Goal: Task Accomplishment & Management: Complete application form

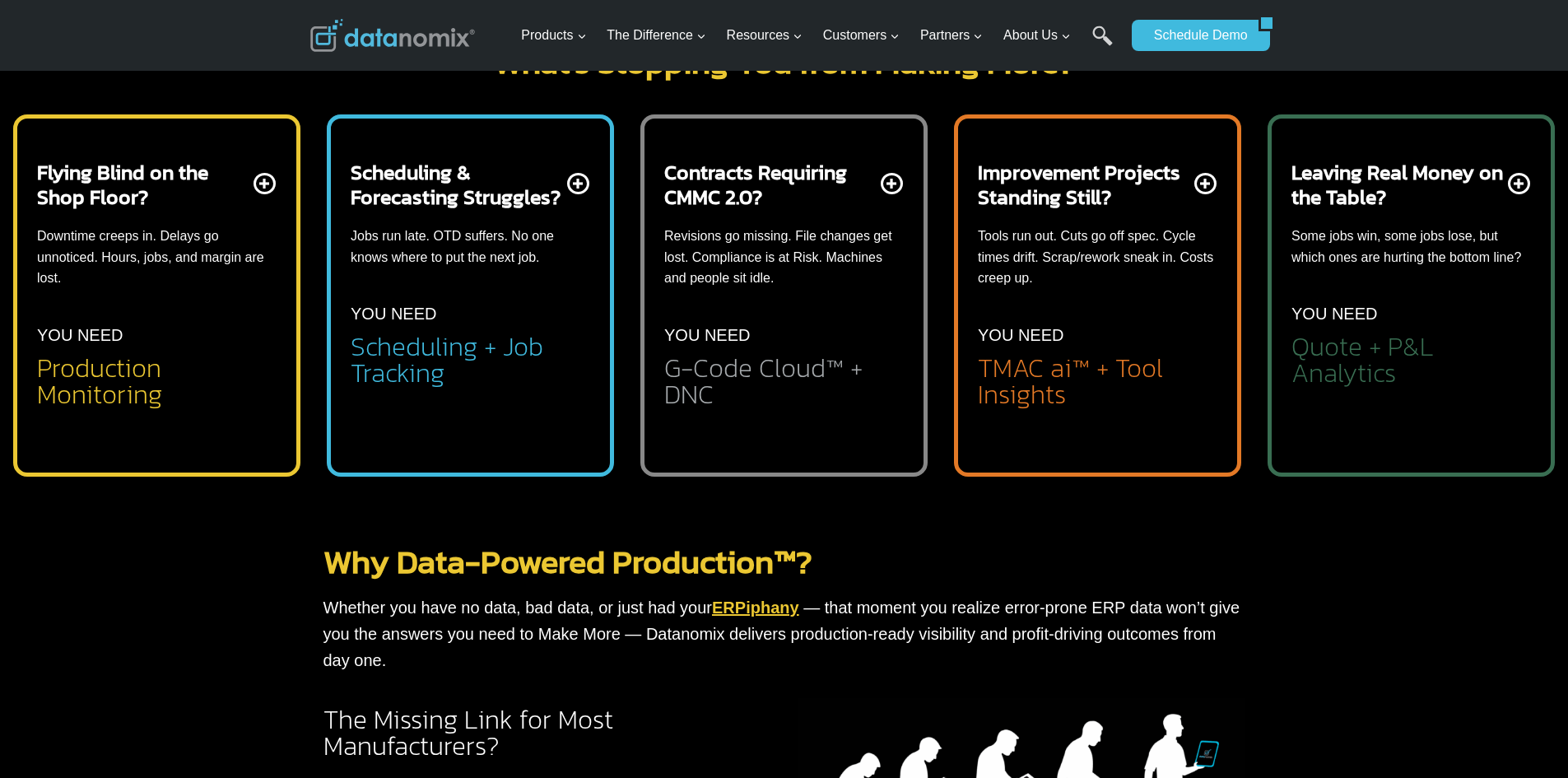
scroll to position [576, 0]
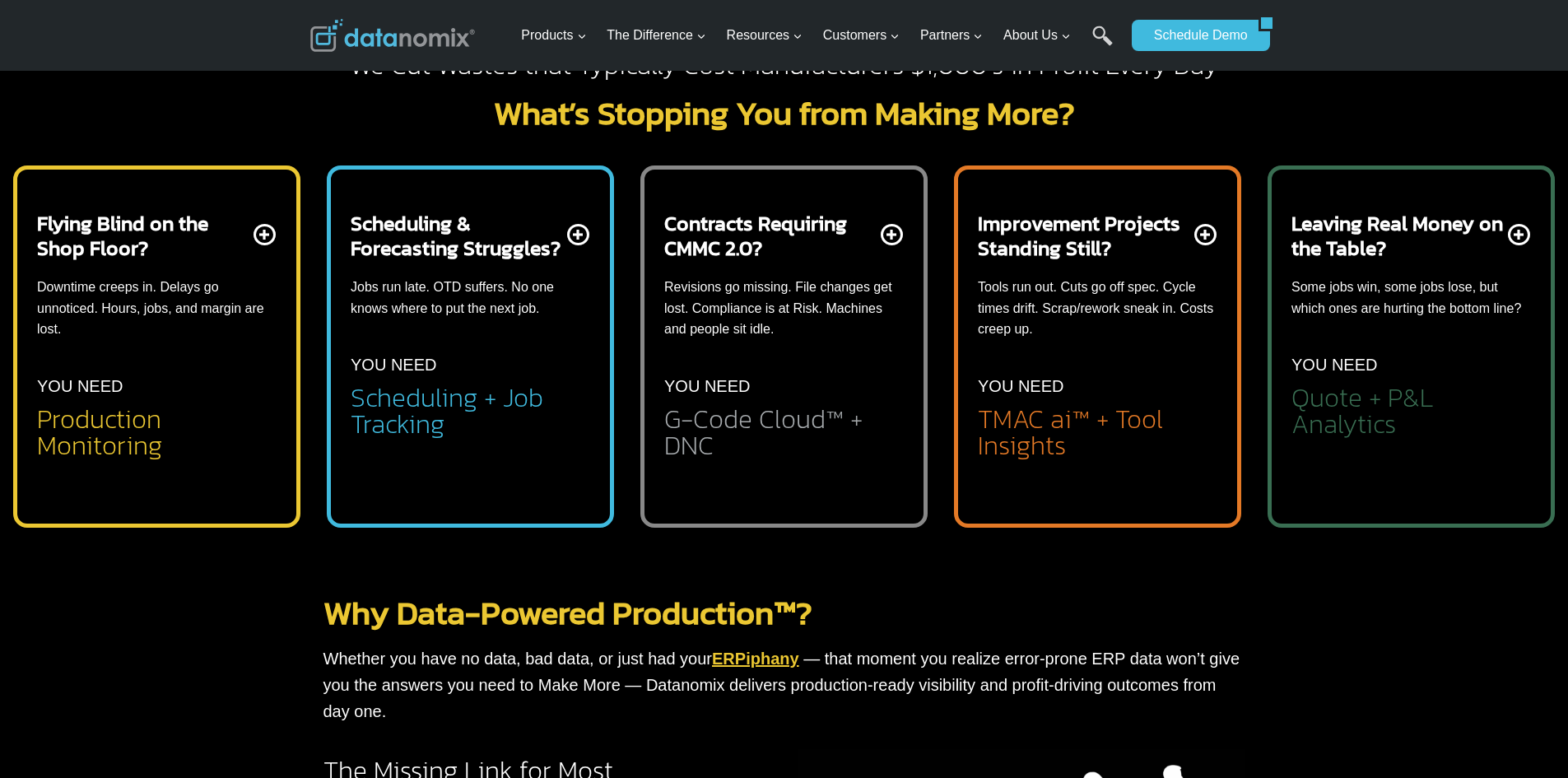
click at [1107, 178] on div "Improvement Projects Standing Still? Tools run out. Cuts go off spec. Cycle tim…" at bounding box center [1097, 346] width 287 height 362
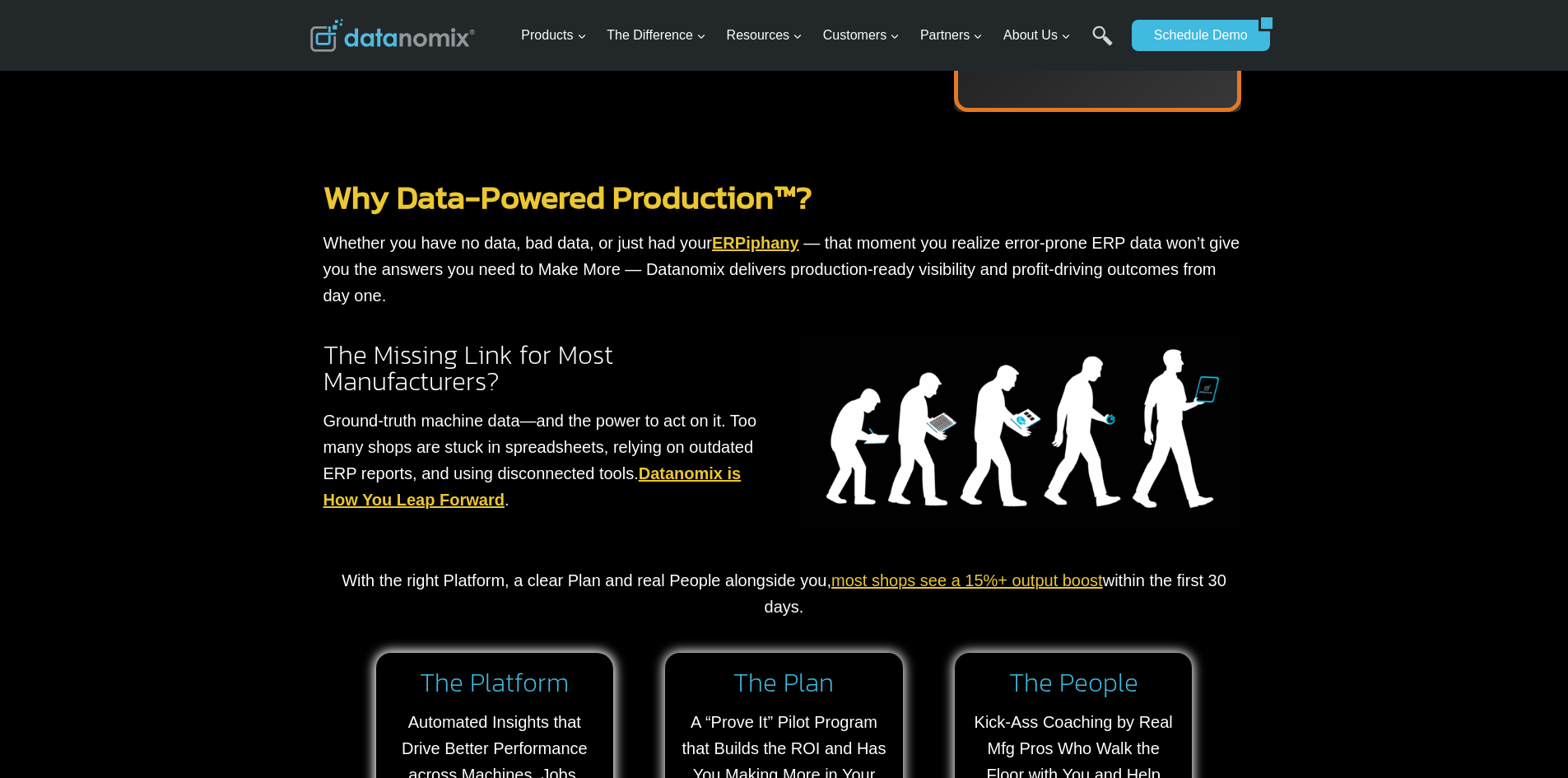
scroll to position [1482, 0]
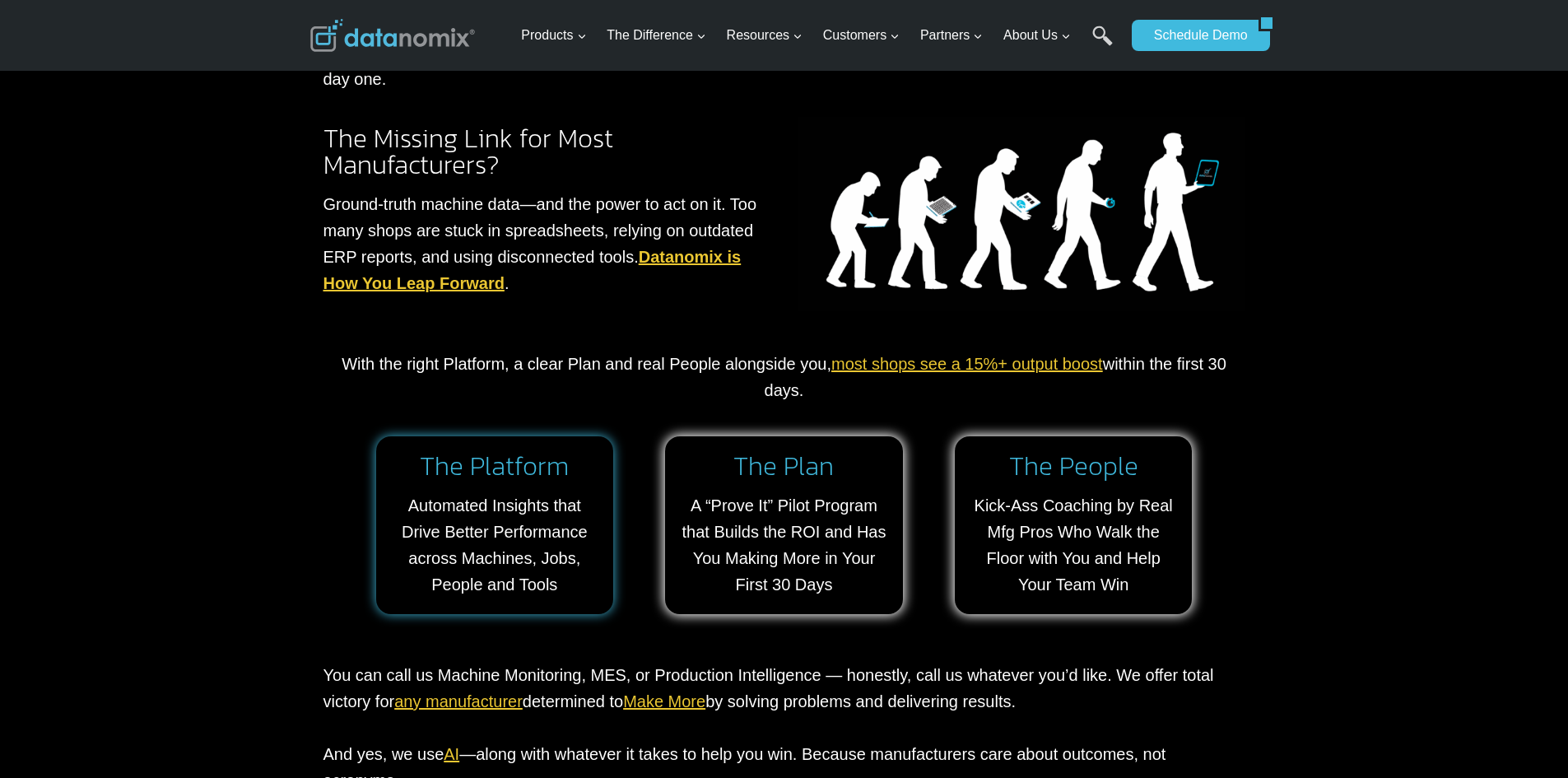
click at [430, 498] on link at bounding box center [495, 525] width 238 height 178
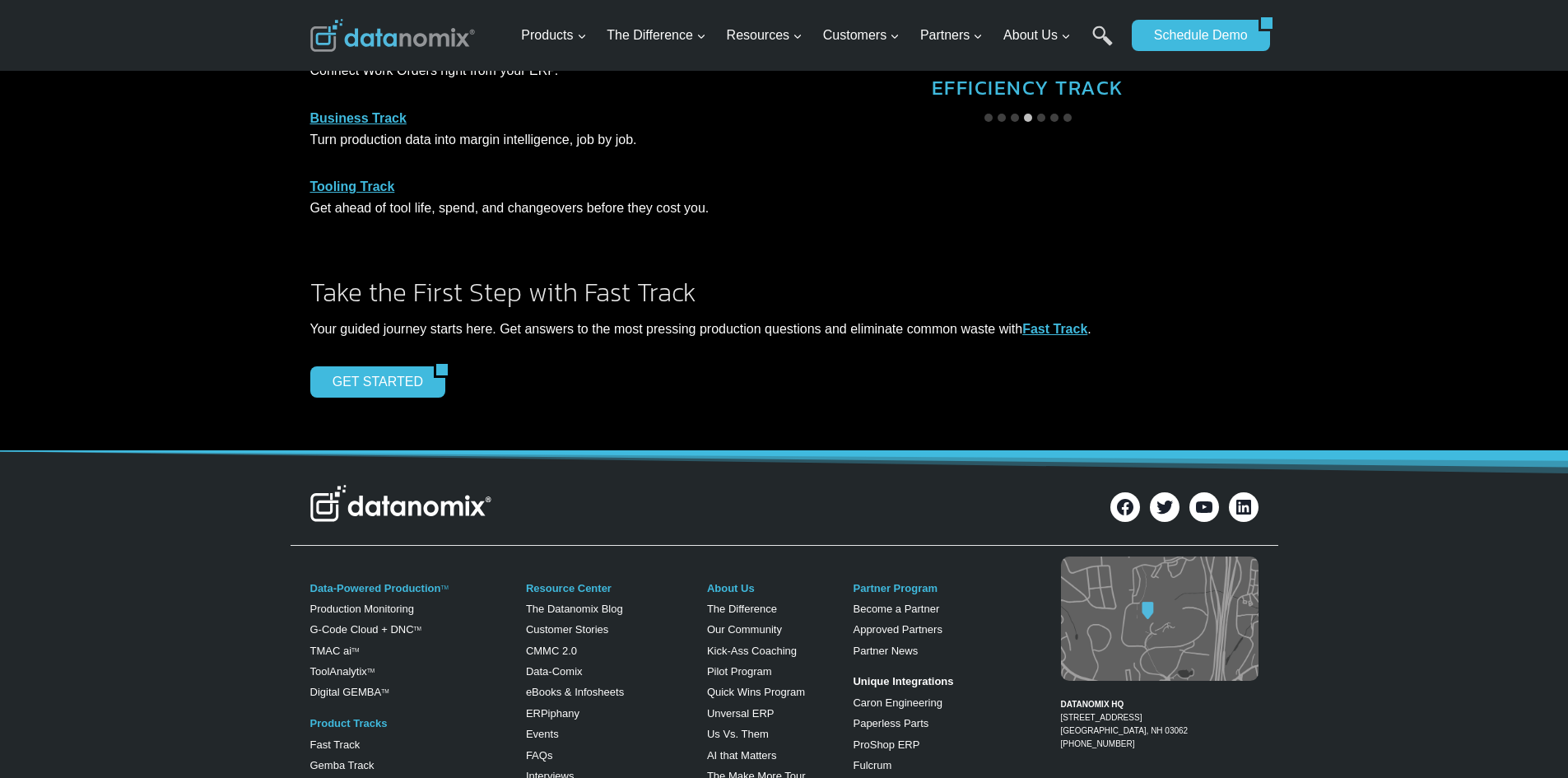
scroll to position [1564, 0]
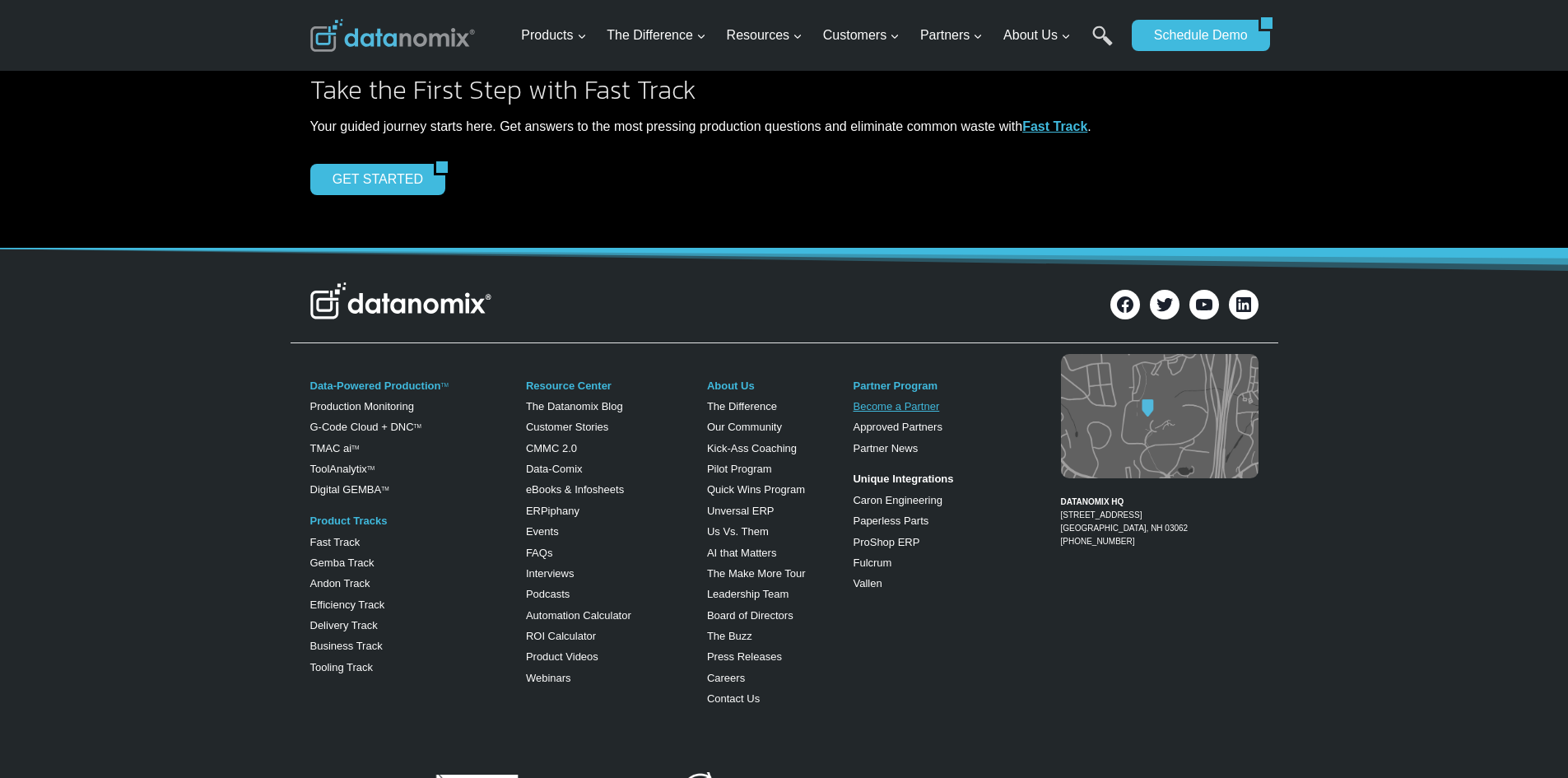
click at [878, 402] on link "Become a Partner" at bounding box center [896, 406] width 87 height 13
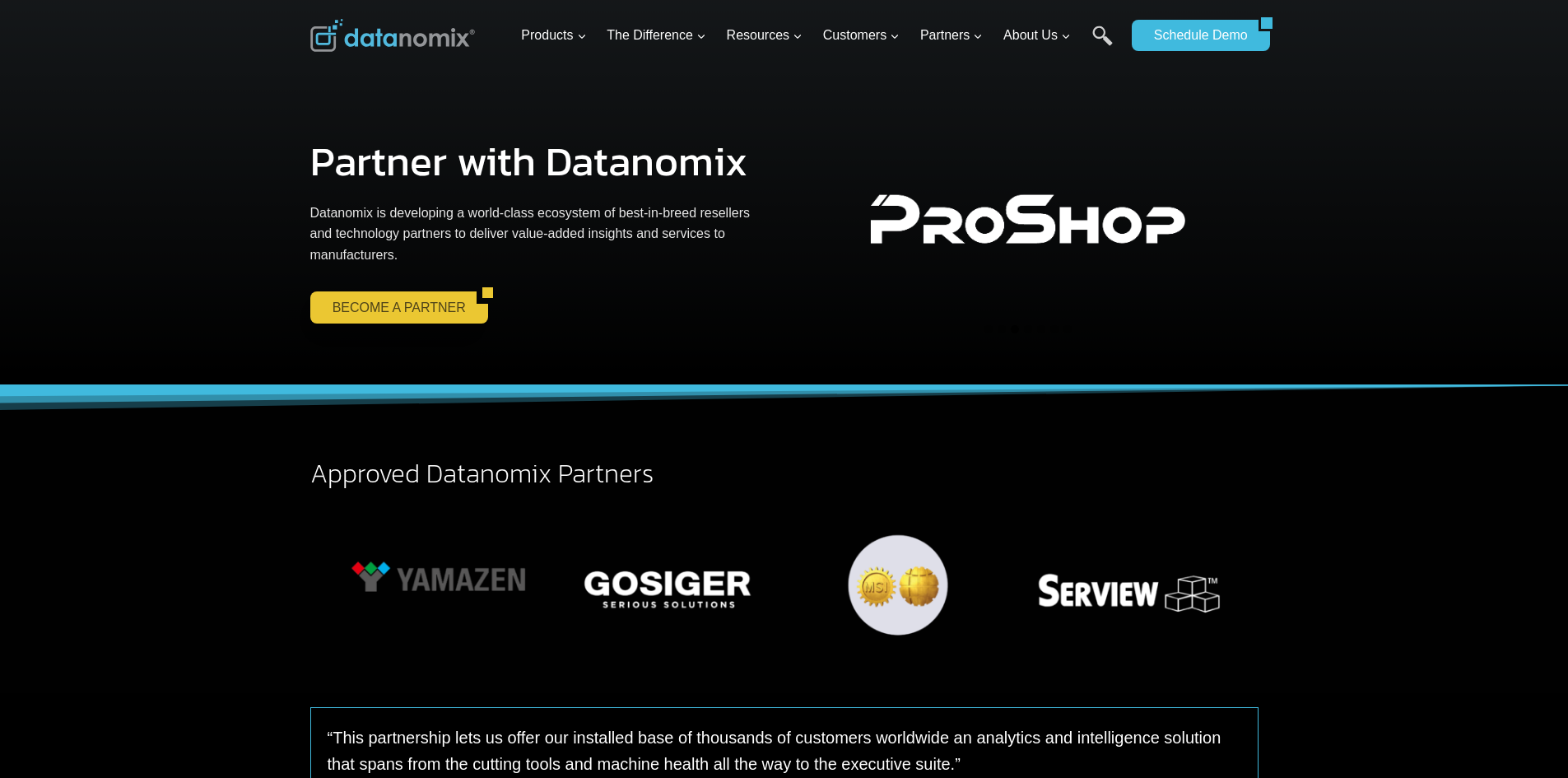
click at [417, 311] on link "BECOME A PARTNER" at bounding box center [393, 306] width 166 height 31
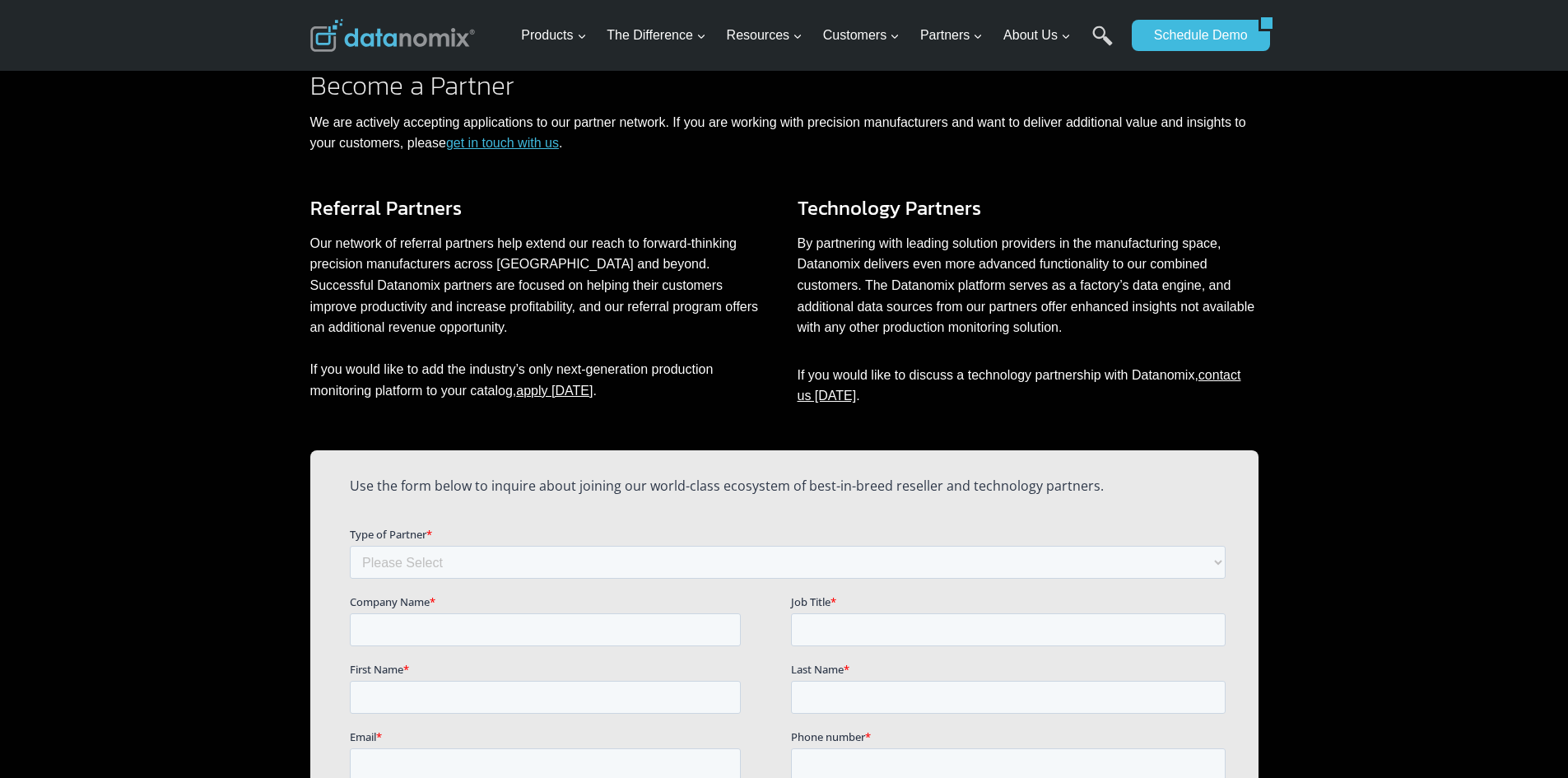
scroll to position [811, 0]
